Goal: Browse casually

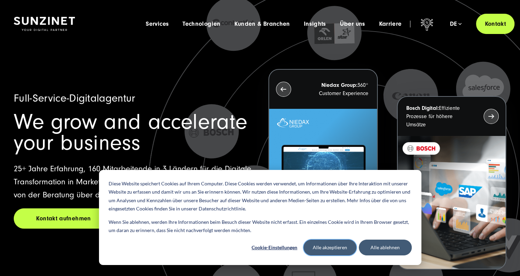
click at [342, 250] on button "Alle akzeptieren" at bounding box center [329, 248] width 53 height 16
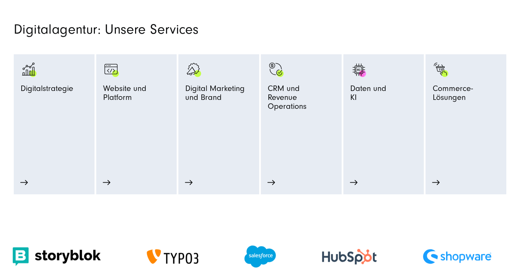
scroll to position [461, 0]
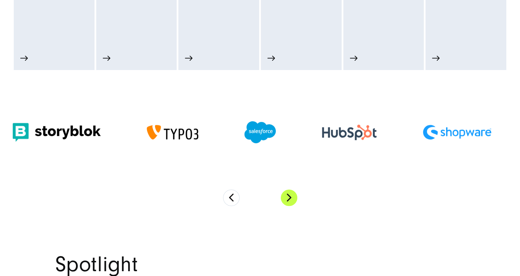
click at [288, 194] on button "Next" at bounding box center [289, 198] width 16 height 16
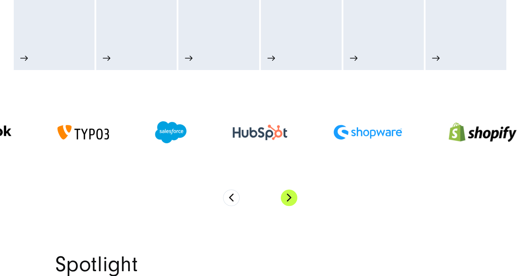
click at [288, 194] on button "Next" at bounding box center [289, 198] width 16 height 16
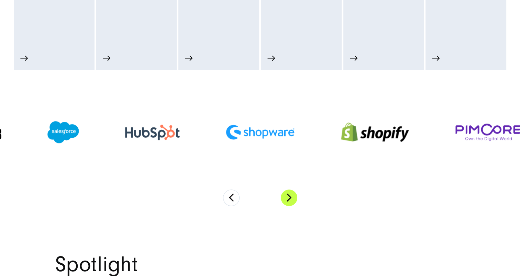
click at [291, 194] on button "Next" at bounding box center [289, 198] width 16 height 16
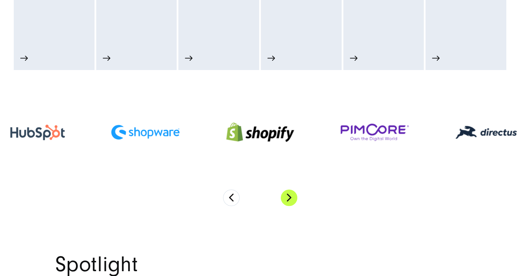
click at [291, 194] on button "Next" at bounding box center [289, 198] width 16 height 16
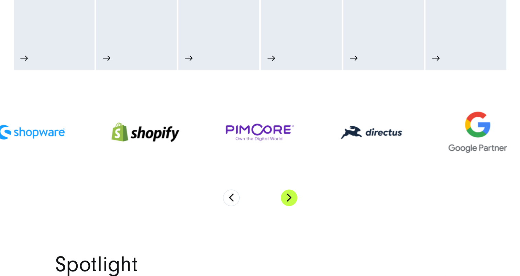
click at [291, 194] on button "Next" at bounding box center [289, 198] width 16 height 16
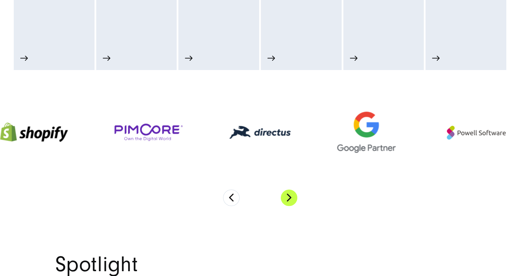
click at [291, 194] on button "Next" at bounding box center [289, 198] width 16 height 16
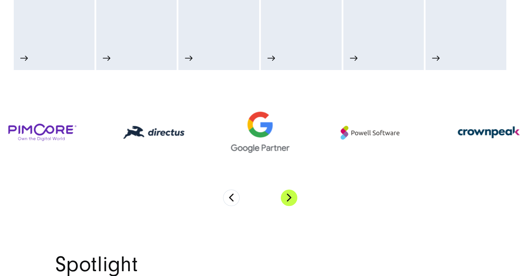
click at [291, 194] on button "Next" at bounding box center [289, 198] width 16 height 16
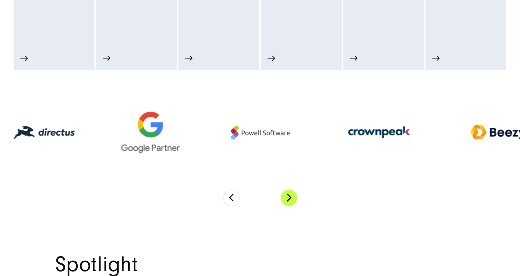
click at [291, 194] on button "Next" at bounding box center [289, 198] width 16 height 16
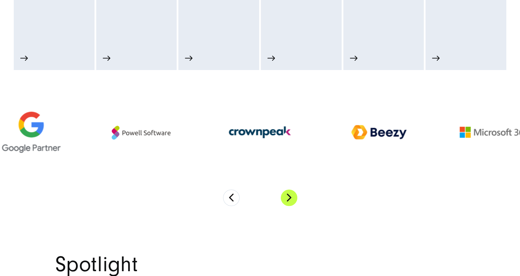
click at [291, 194] on button "Next" at bounding box center [289, 198] width 16 height 16
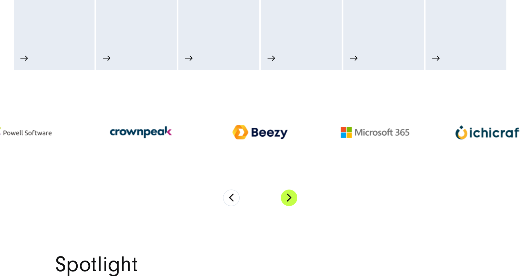
click at [291, 194] on button "Next" at bounding box center [289, 198] width 16 height 16
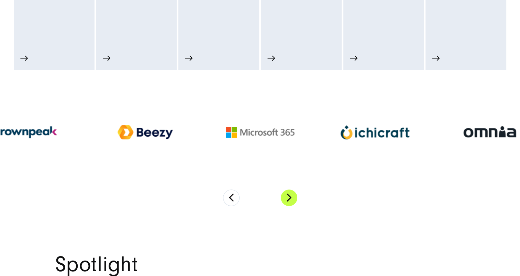
click at [291, 194] on button "Next" at bounding box center [289, 198] width 16 height 16
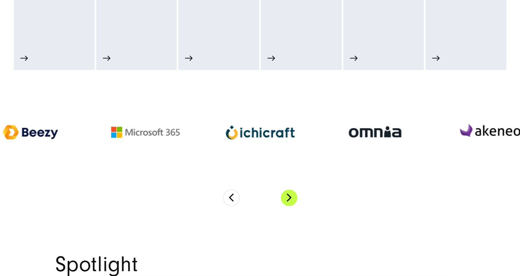
click at [291, 194] on button "Next" at bounding box center [289, 198] width 16 height 16
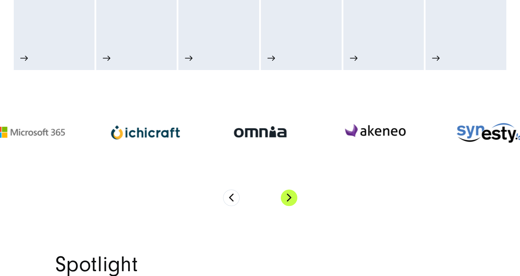
click at [291, 194] on button "Next" at bounding box center [289, 198] width 16 height 16
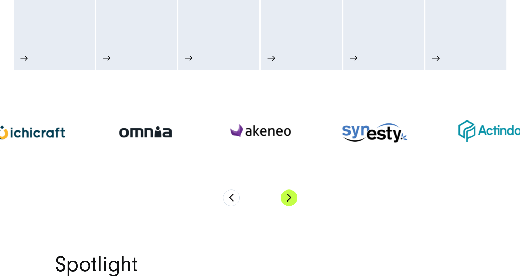
click at [291, 194] on button "Next" at bounding box center [289, 198] width 16 height 16
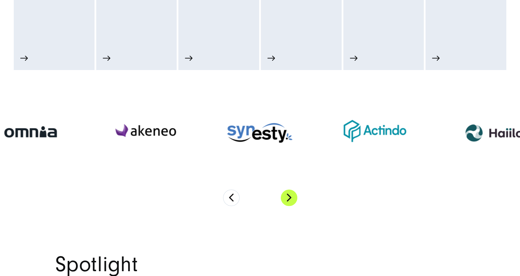
click at [291, 194] on button "Next" at bounding box center [289, 198] width 16 height 16
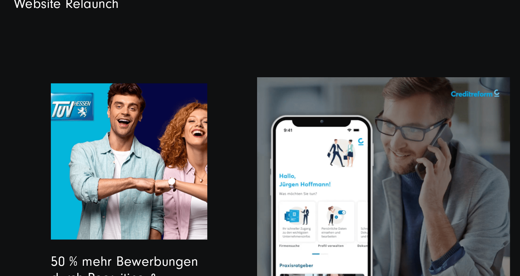
scroll to position [1858, 0]
